Goal: Task Accomplishment & Management: Use online tool/utility

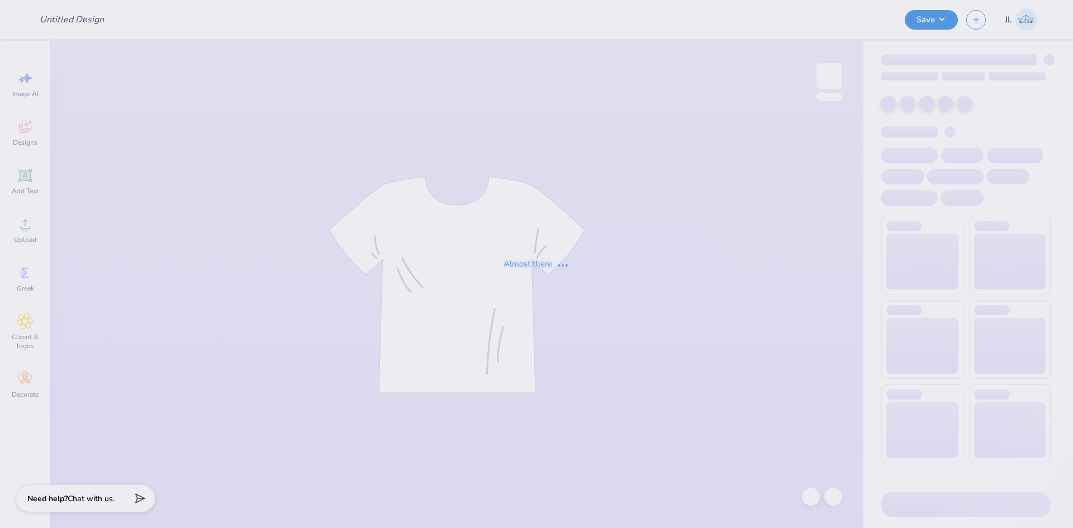
type input "The [GEOGRAPHIC_DATA][US_STATE] : [PERSON_NAME]"
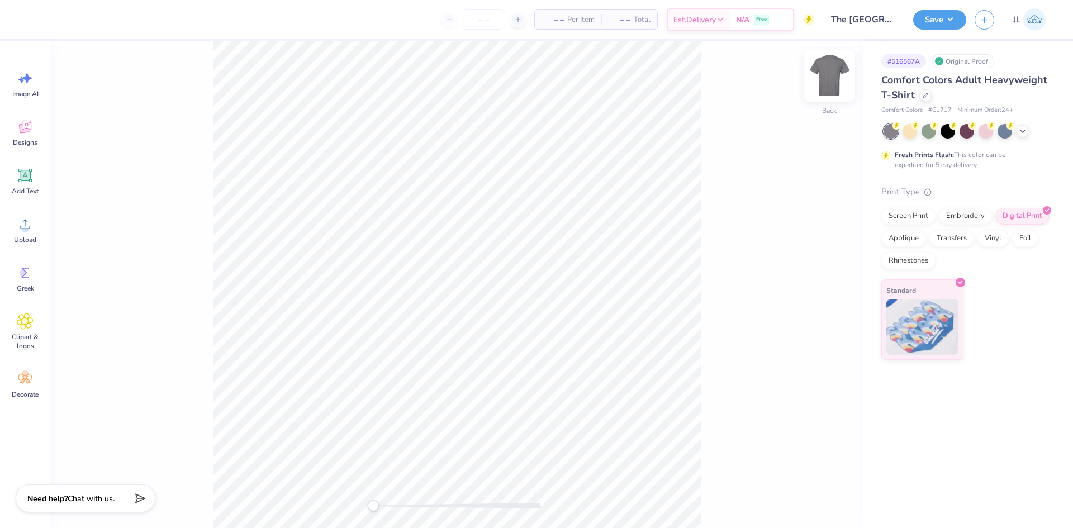
click at [832, 82] on img at bounding box center [829, 76] width 45 height 45
click at [23, 226] on circle at bounding box center [25, 229] width 8 height 8
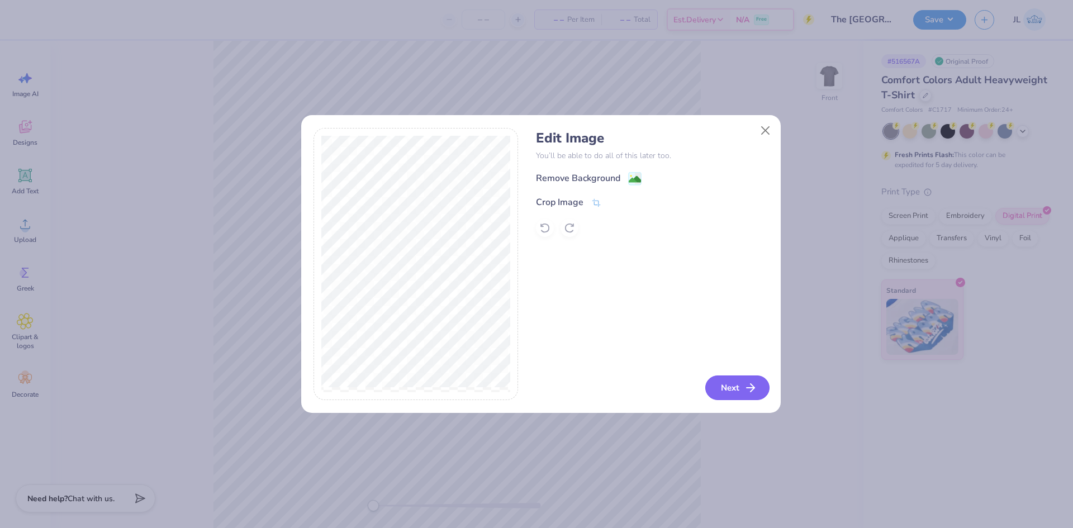
click at [722, 386] on button "Next" at bounding box center [737, 388] width 64 height 25
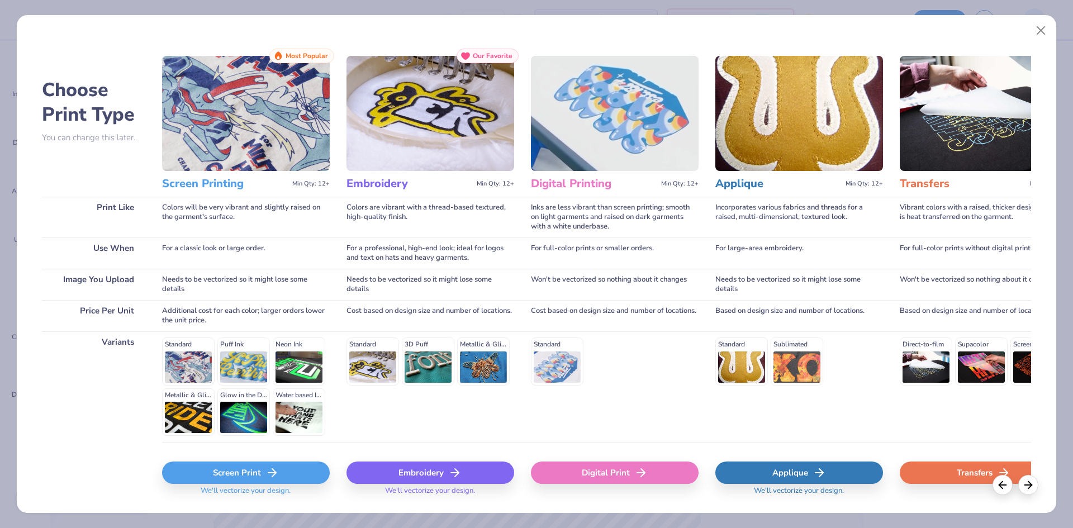
click at [605, 468] on div "Digital Print" at bounding box center [615, 473] width 168 height 22
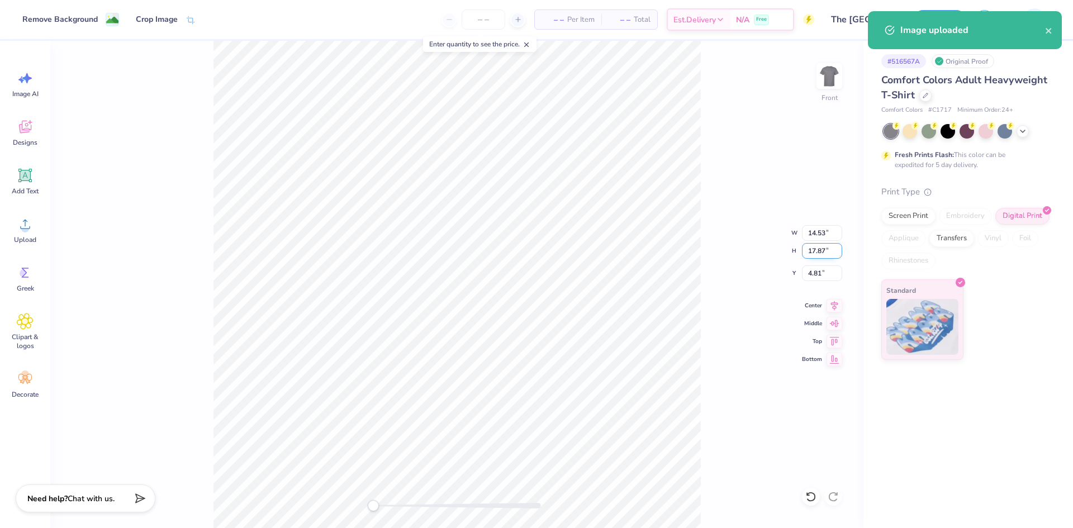
click at [816, 253] on input "17.87" at bounding box center [822, 251] width 40 height 16
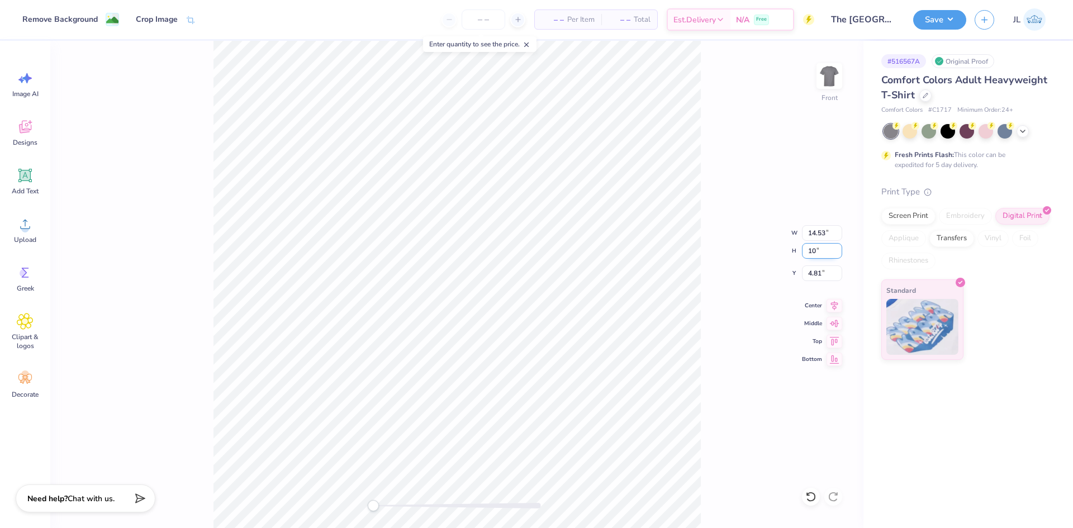
type input "10"
click at [753, 245] on div "Front W 14.53 14.53 " H 10 10 " Y 4.81 4.81 " Center Middle Top Bottom" at bounding box center [456, 284] width 813 height 487
click at [808, 250] on input "5.60" at bounding box center [822, 251] width 40 height 16
type input "10"
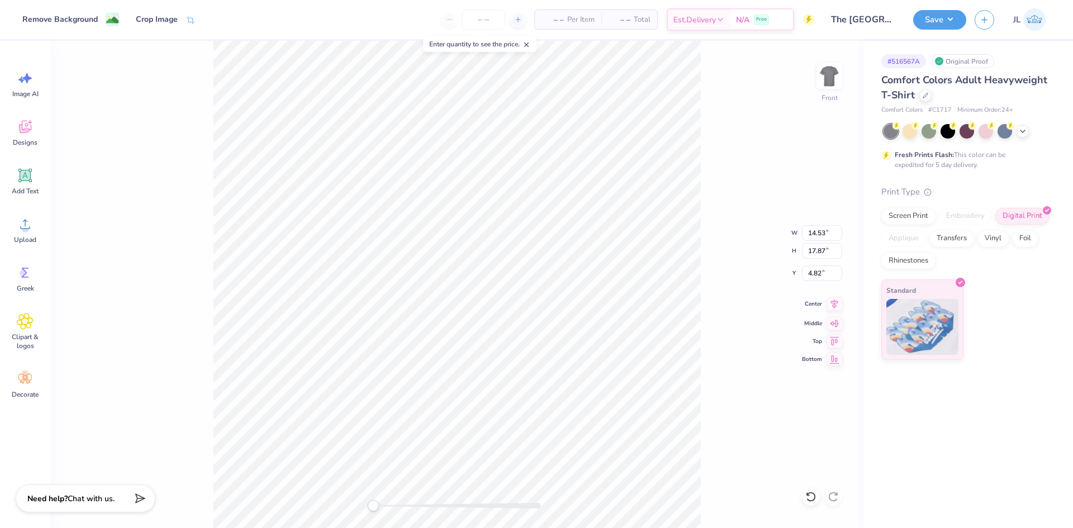
click at [829, 308] on icon at bounding box center [835, 303] width 16 height 13
click at [838, 329] on div "Front W 14.53 14.53 " H 17.87 17.87 " Y 4.82 4.82 " Center Middle Top Bottom" at bounding box center [456, 284] width 813 height 487
click at [834, 320] on icon at bounding box center [835, 321] width 16 height 13
click at [833, 77] on img at bounding box center [829, 76] width 45 height 45
click at [35, 229] on div "Upload" at bounding box center [25, 230] width 40 height 42
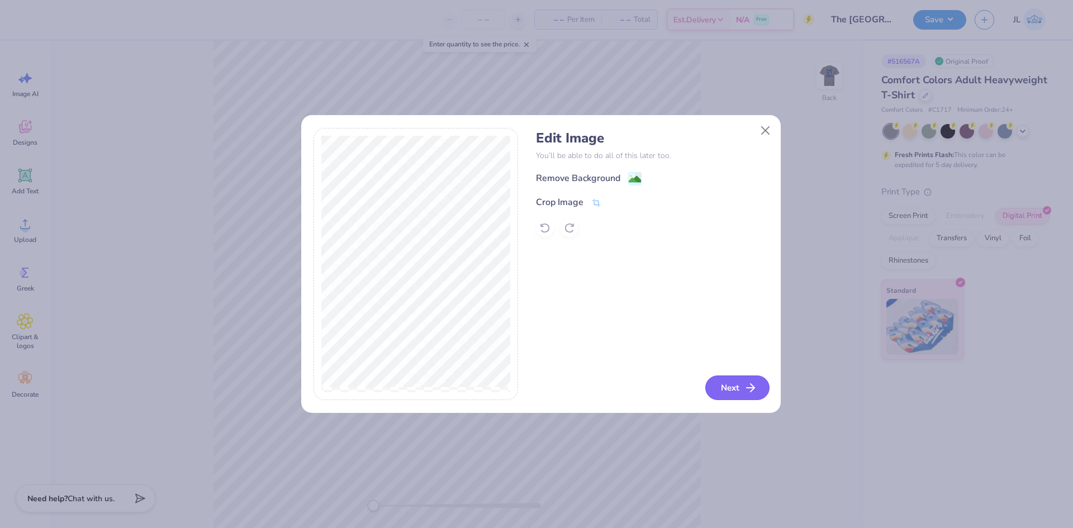
click at [751, 390] on icon "button" at bounding box center [750, 387] width 13 height 13
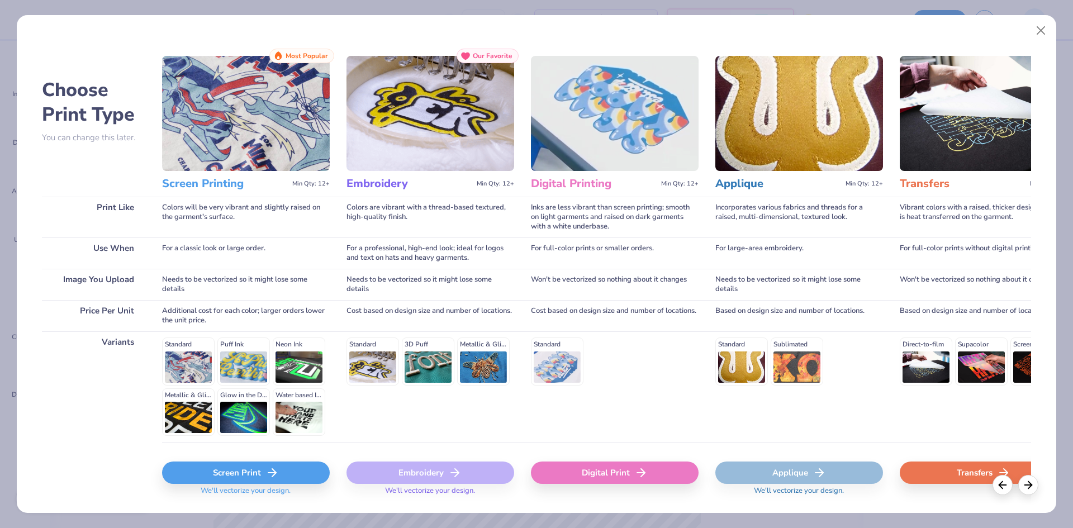
click at [601, 478] on div "Digital Print" at bounding box center [615, 473] width 168 height 22
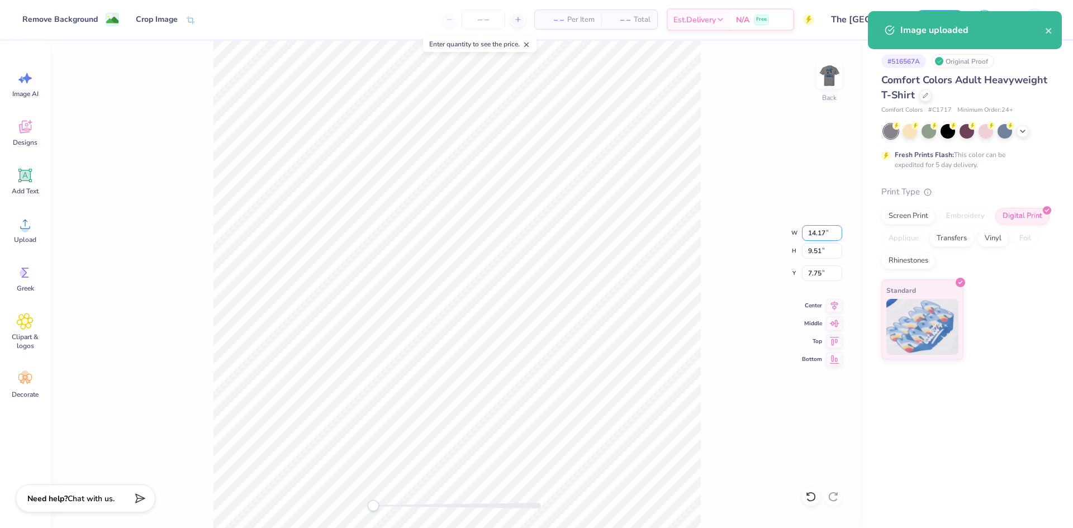
click at [814, 233] on input "14.17" at bounding box center [822, 233] width 40 height 16
click at [814, 232] on input "14.17" at bounding box center [822, 233] width 40 height 16
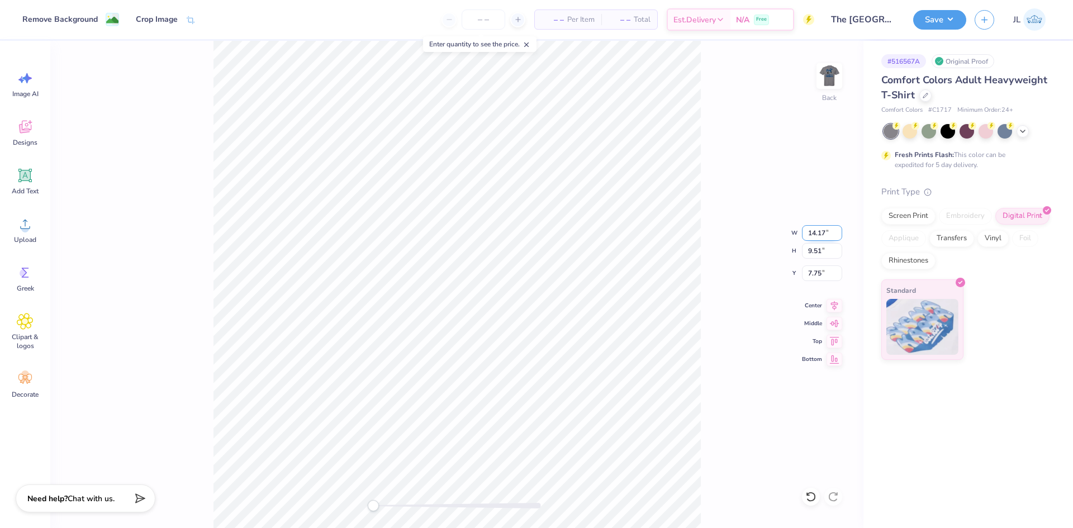
click at [811, 235] on input "14.17" at bounding box center [822, 233] width 40 height 16
type input "4"
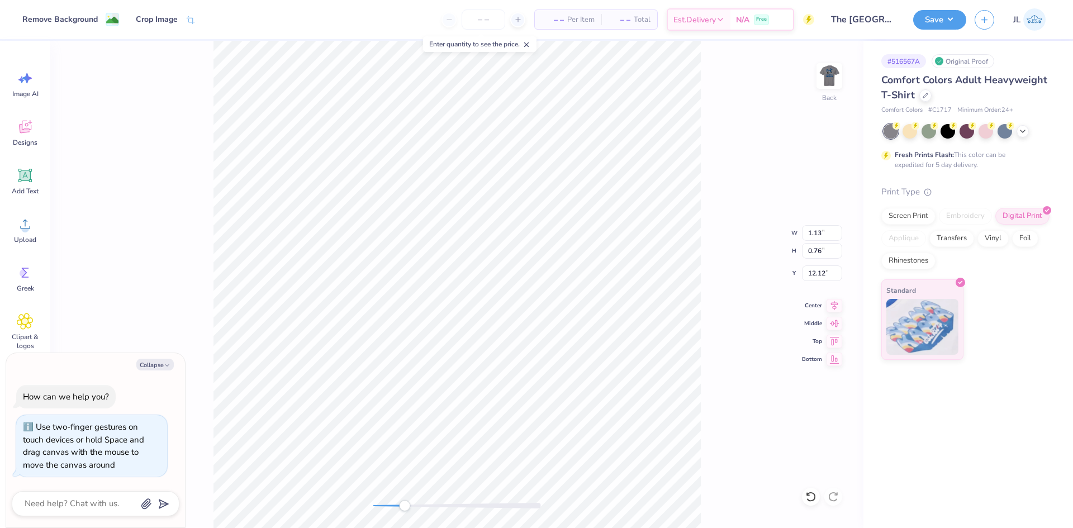
click at [404, 486] on div "Back W 1.13 1.13 " H 0.76 0.76 " Y 12.12 12.12 " Center Middle Top Bottom" at bounding box center [456, 284] width 813 height 487
click at [331, 485] on div "Back W 4.05 4.05 " H 2.72 2.72 " Y 3.00 3.00 " Center Middle Top Bottom" at bounding box center [456, 284] width 813 height 487
click at [825, 82] on img at bounding box center [829, 76] width 45 height 45
click at [834, 86] on img at bounding box center [829, 76] width 45 height 45
click at [824, 85] on img at bounding box center [829, 76] width 45 height 45
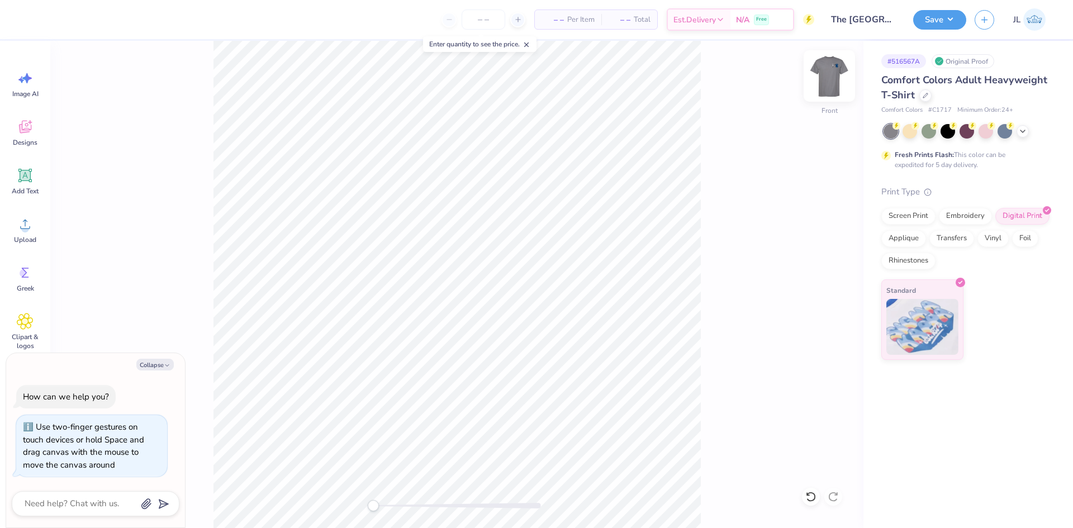
click at [824, 79] on img at bounding box center [829, 76] width 45 height 45
click at [33, 224] on icon at bounding box center [25, 224] width 17 height 17
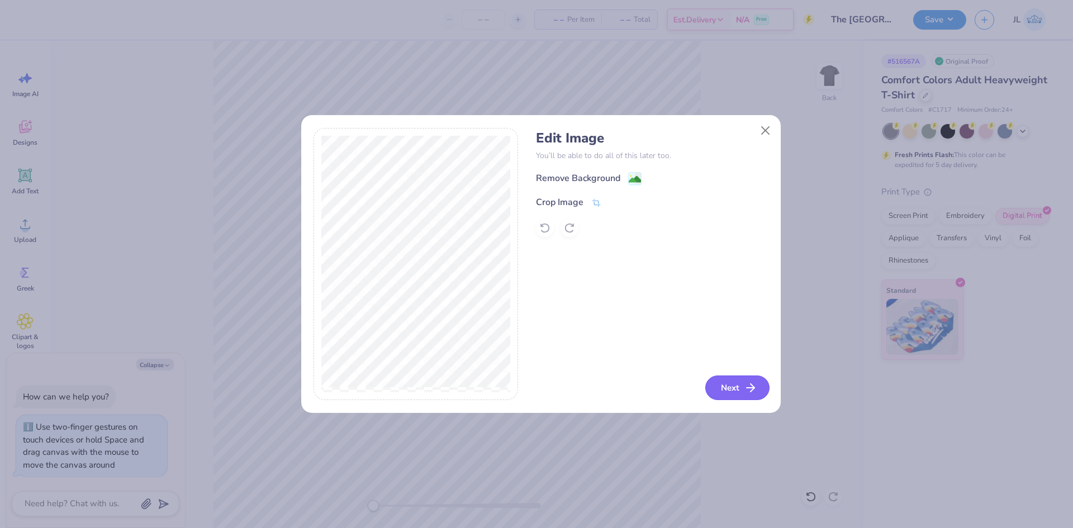
click at [732, 394] on button "Next" at bounding box center [737, 388] width 64 height 25
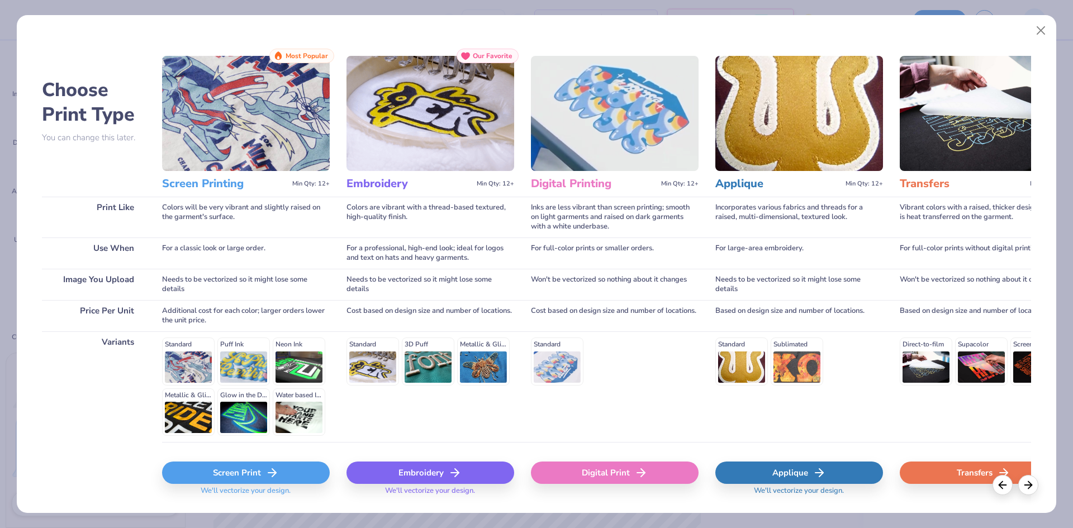
click at [624, 466] on div "Digital Print" at bounding box center [615, 473] width 168 height 22
type textarea "x"
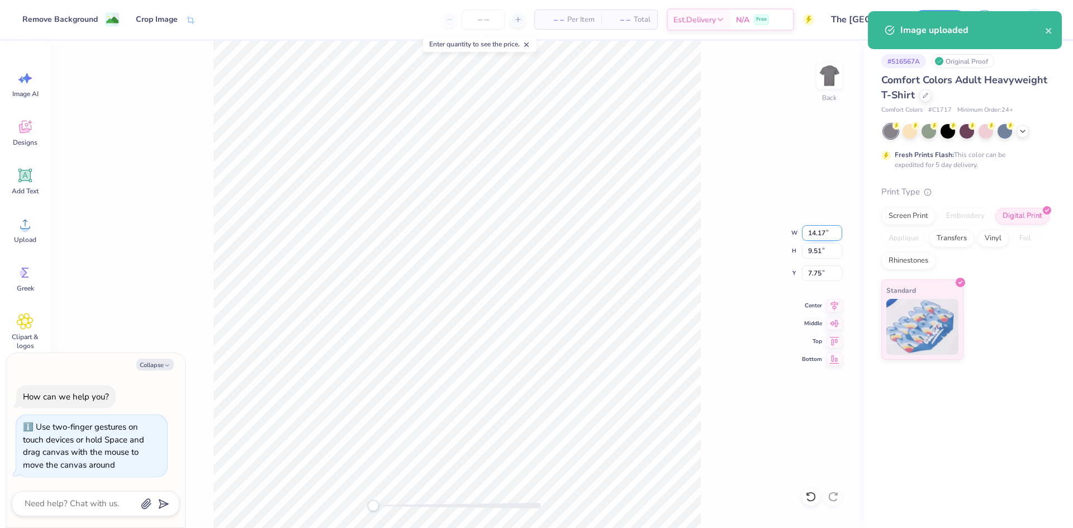
click at [812, 235] on input "14.17" at bounding box center [822, 233] width 40 height 16
type input "4"
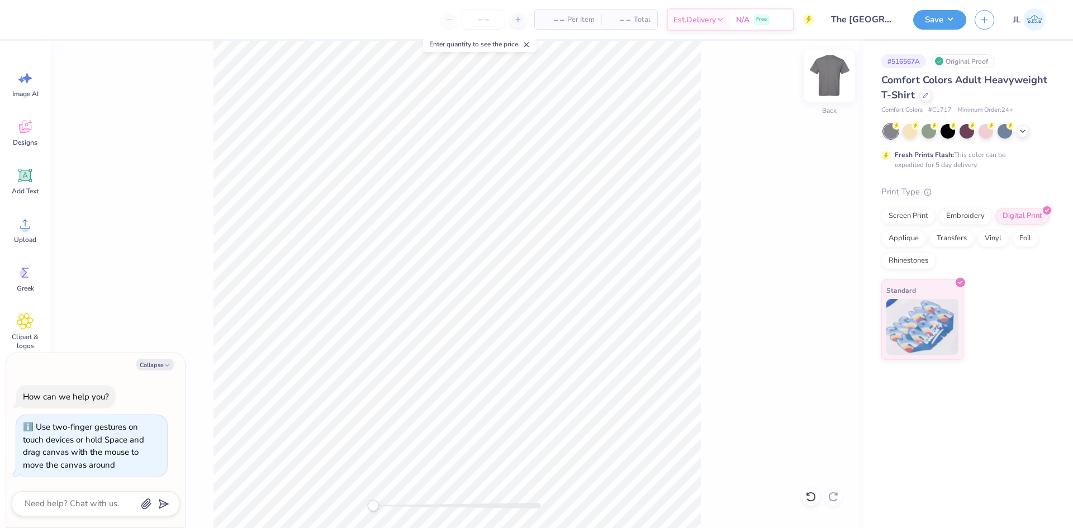
click at [837, 77] on img at bounding box center [829, 76] width 45 height 45
click at [27, 219] on icon at bounding box center [25, 224] width 17 height 17
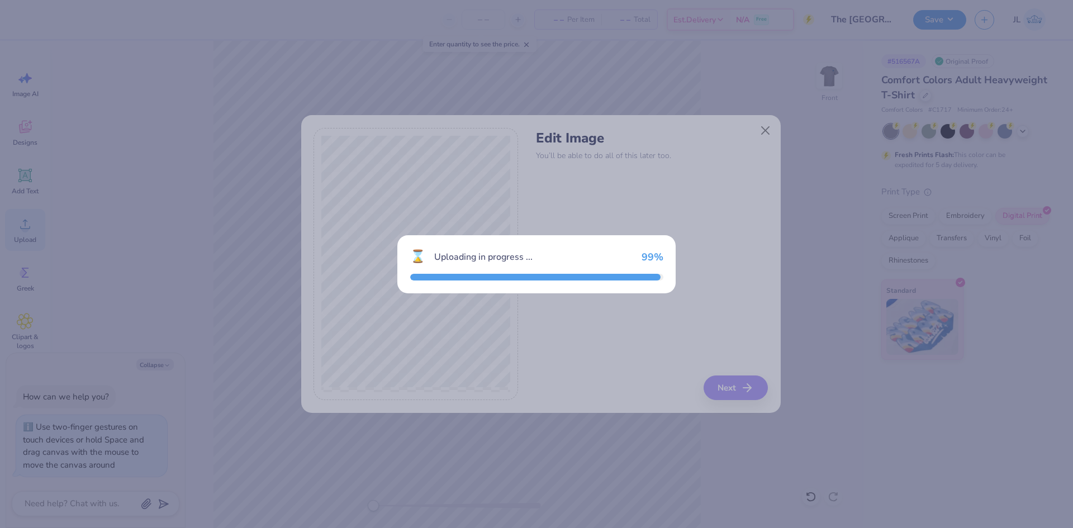
type textarea "x"
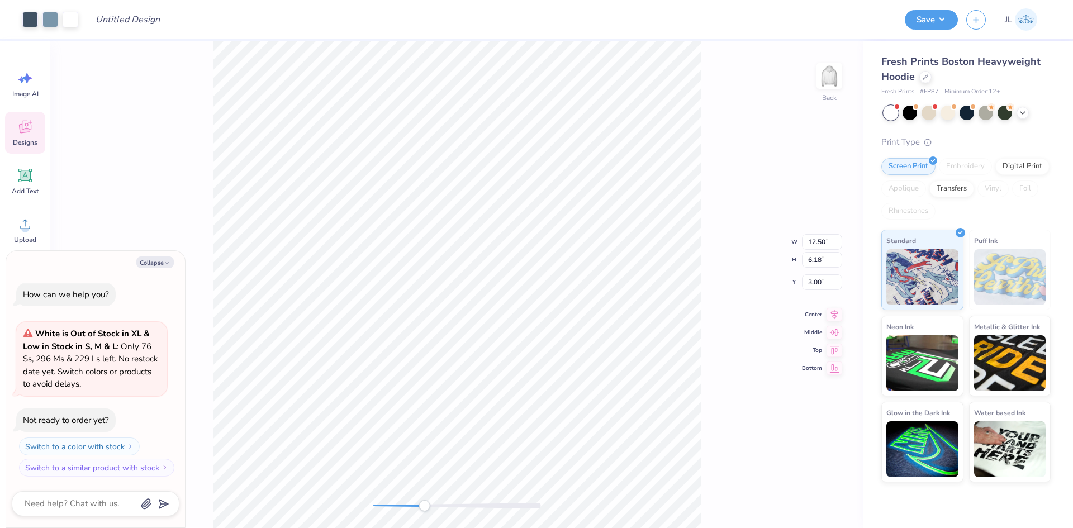
drag, startPoint x: 374, startPoint y: 508, endPoint x: 424, endPoint y: 502, distance: 49.5
click at [424, 502] on div "Accessibility label" at bounding box center [424, 505] width 11 height 11
drag, startPoint x: 429, startPoint y: 509, endPoint x: 486, endPoint y: 508, distance: 56.5
click at [486, 508] on div "Accessibility label" at bounding box center [485, 505] width 11 height 11
